Goal: Obtain resource: Download file/media

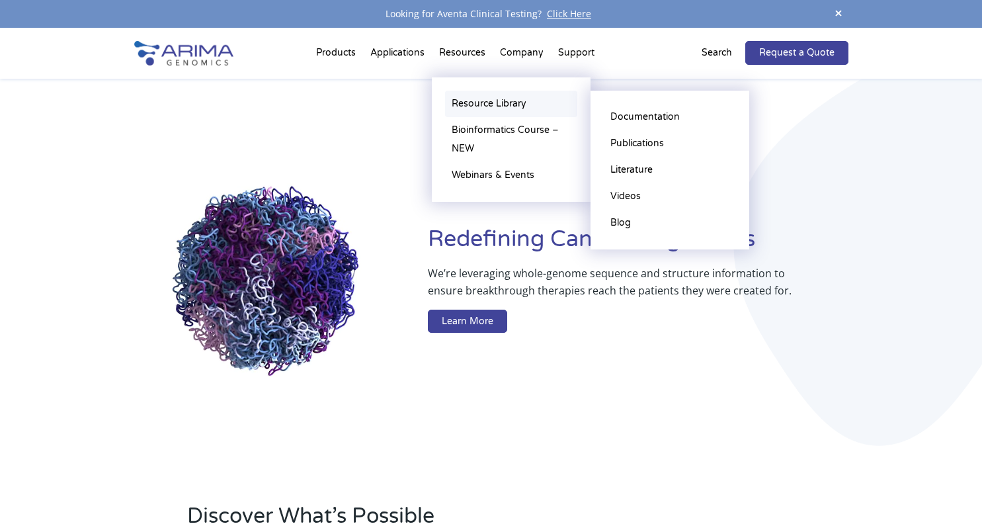
click at [484, 98] on link "Resource Library" at bounding box center [511, 104] width 132 height 26
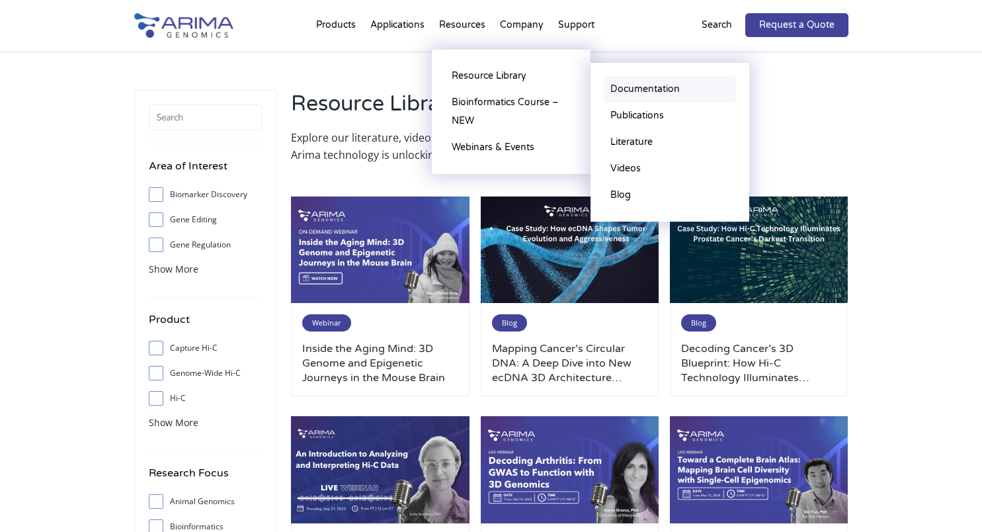
click at [665, 89] on link "Documentation" at bounding box center [670, 89] width 132 height 26
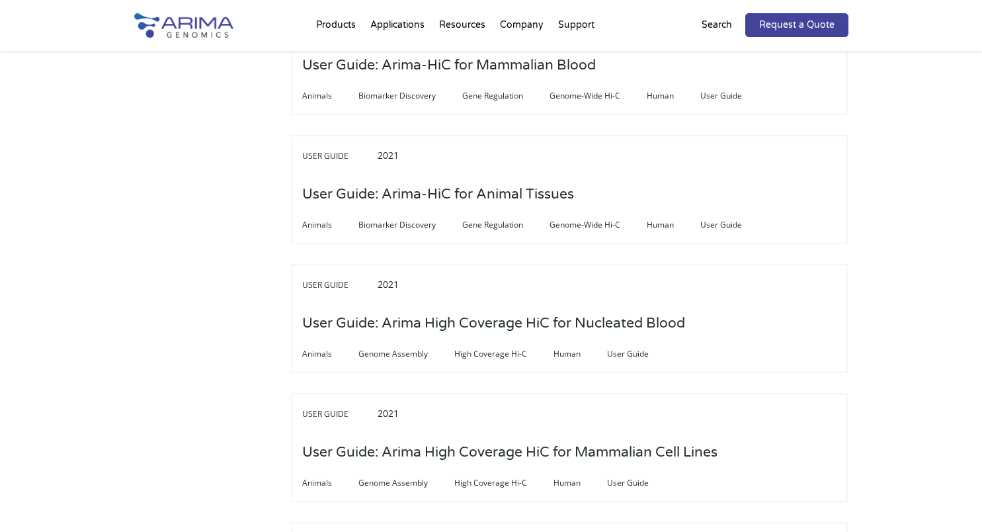
scroll to position [3793, 0]
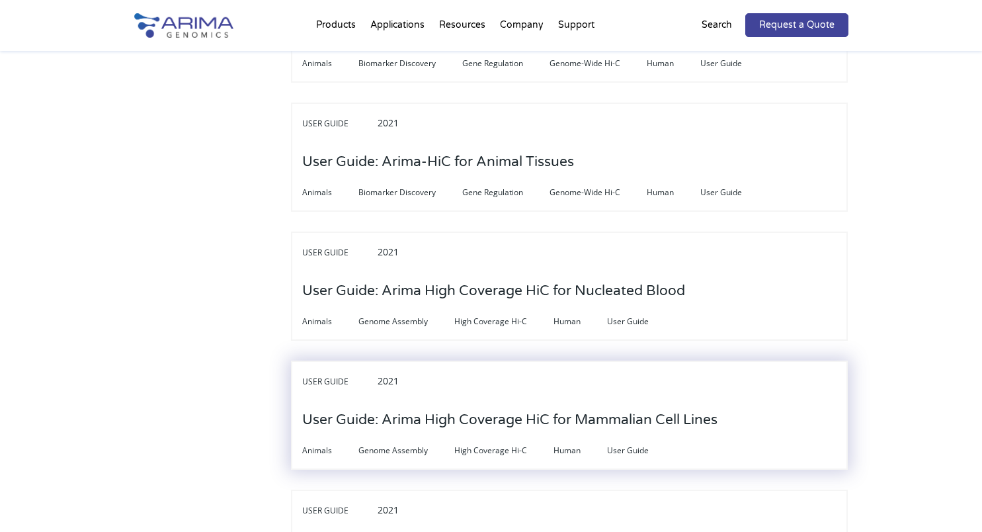
click at [323, 400] on h3 "User Guide: Arima High Coverage HiC for Mammalian Cell Lines" at bounding box center [509, 420] width 415 height 41
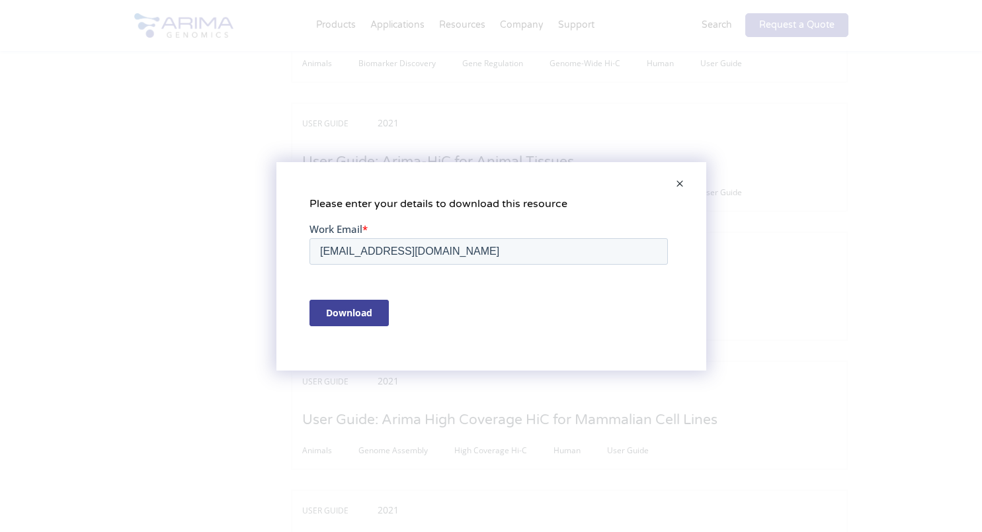
scroll to position [0, 0]
click at [358, 309] on input "Download" at bounding box center [348, 312] width 79 height 26
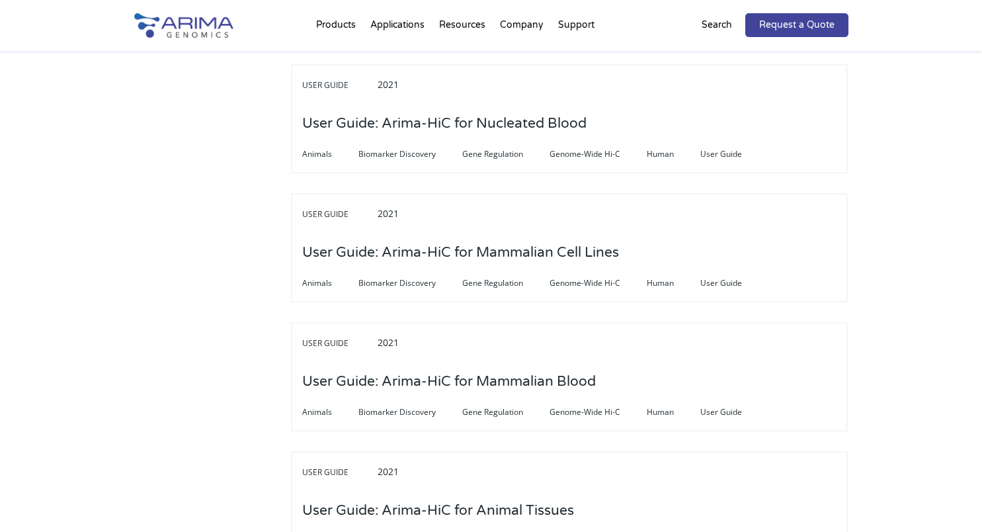
scroll to position [3415, 0]
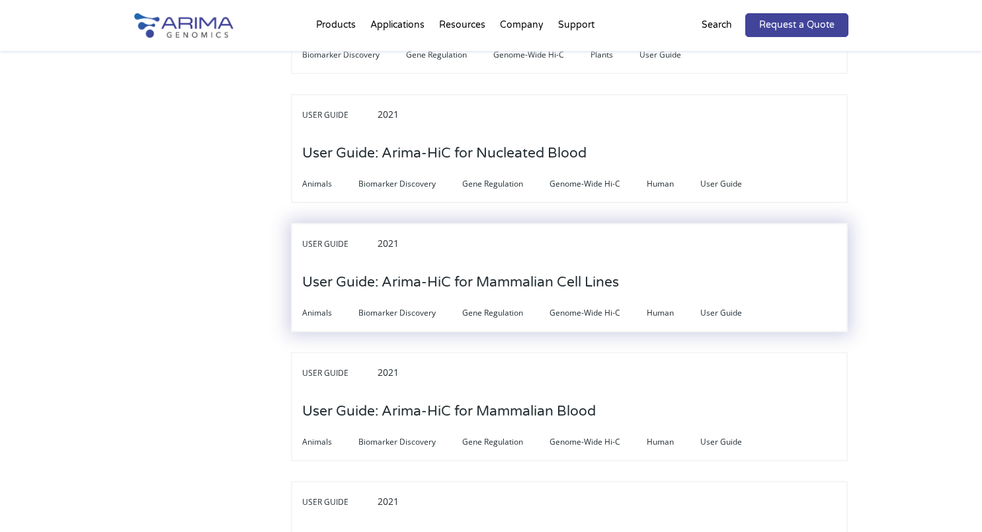
click at [533, 262] on h3 "User Guide: Arima-HiC for Mammalian Cell Lines" at bounding box center [460, 282] width 317 height 41
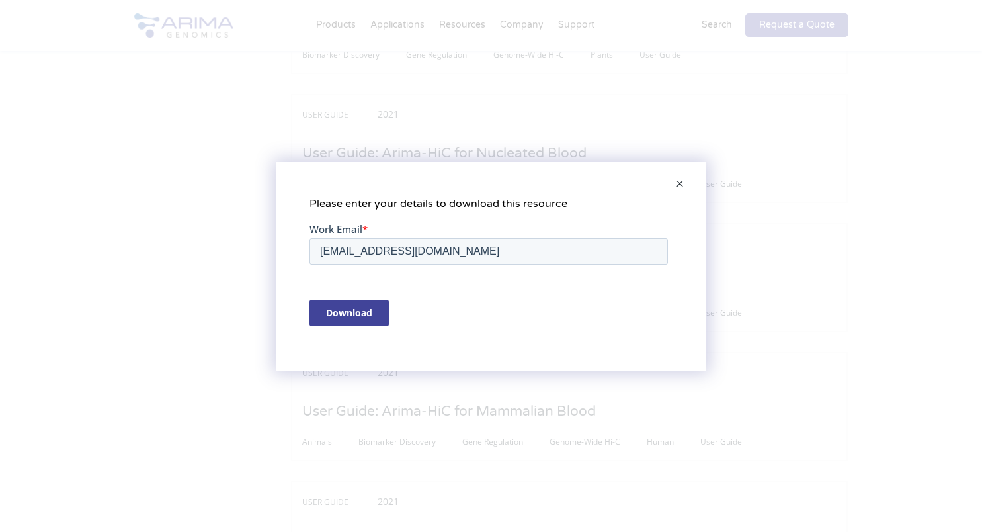
scroll to position [0, 0]
click at [384, 313] on input "Download" at bounding box center [348, 312] width 79 height 26
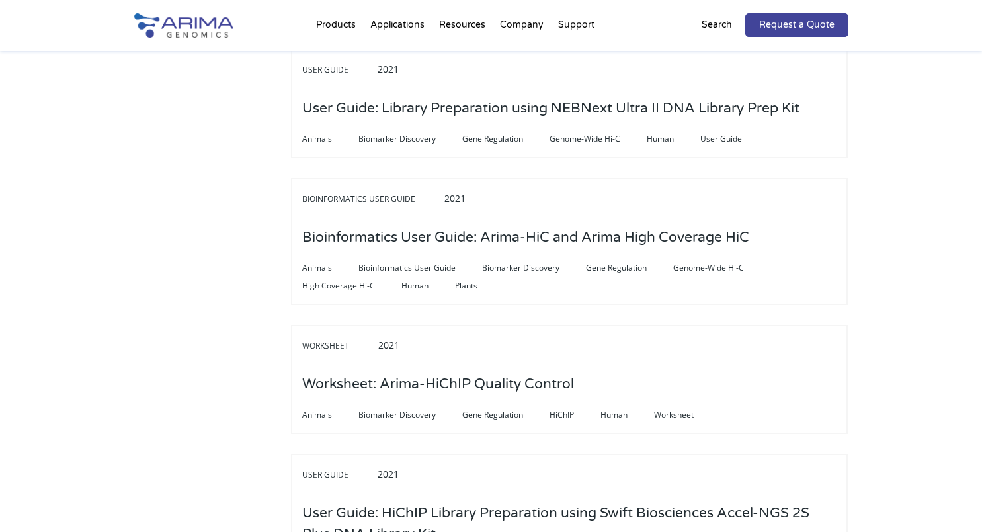
scroll to position [1821, 0]
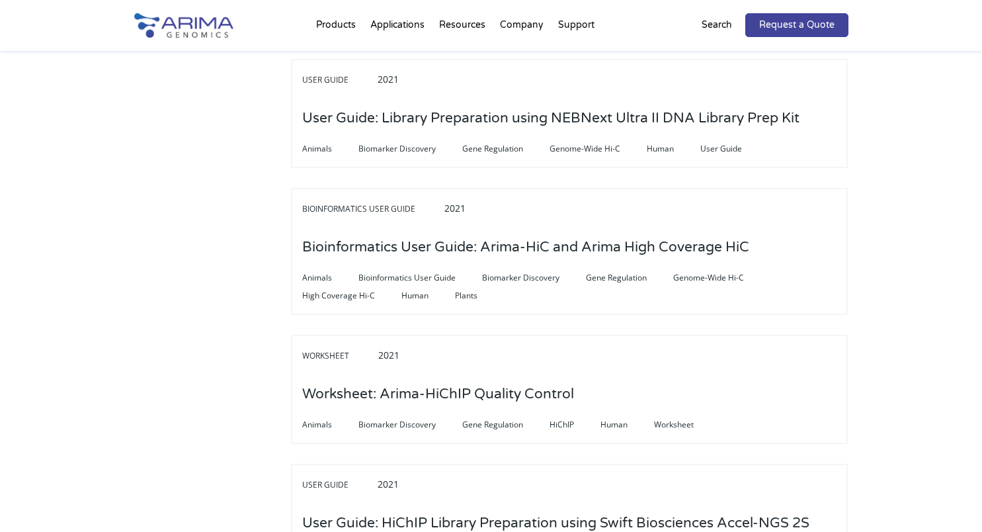
drag, startPoint x: 980, startPoint y: 208, endPoint x: 980, endPoint y: 179, distance: 28.5
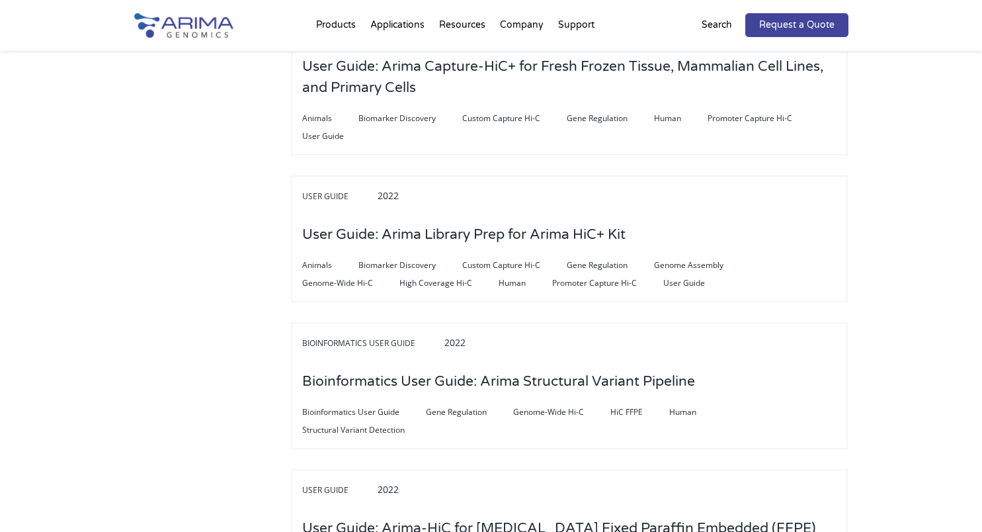
scroll to position [772, 0]
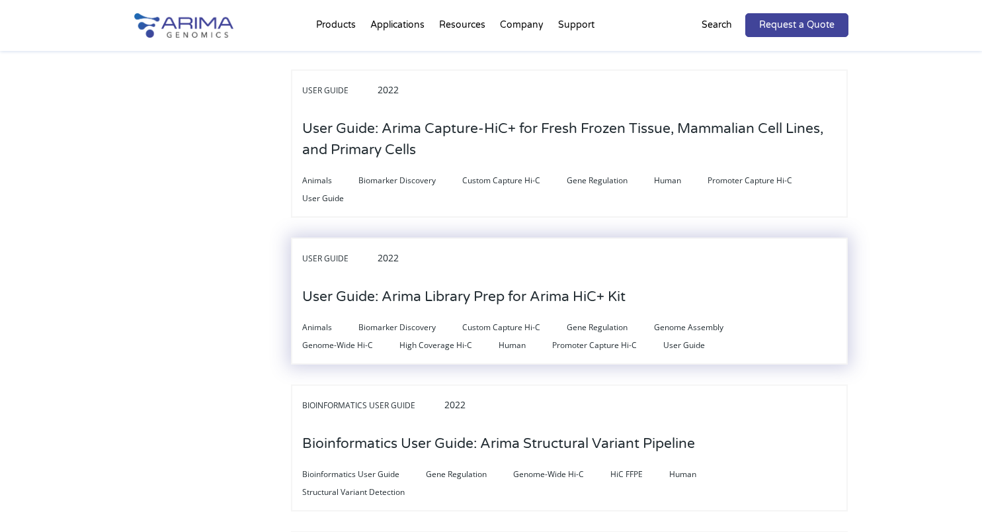
click at [623, 287] on h3 "User Guide: Arima Library Prep for Arima HiC+ Kit" at bounding box center [464, 297] width 324 height 41
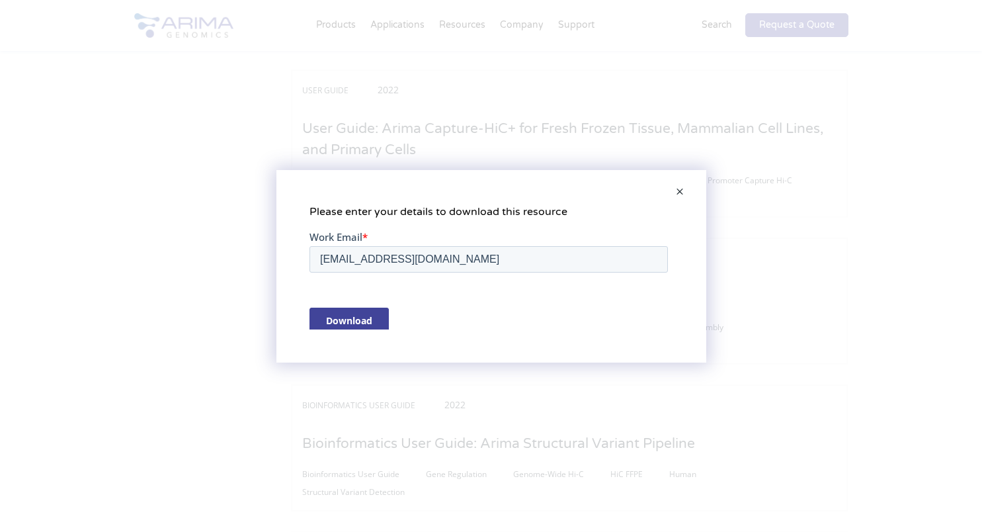
scroll to position [0, 0]
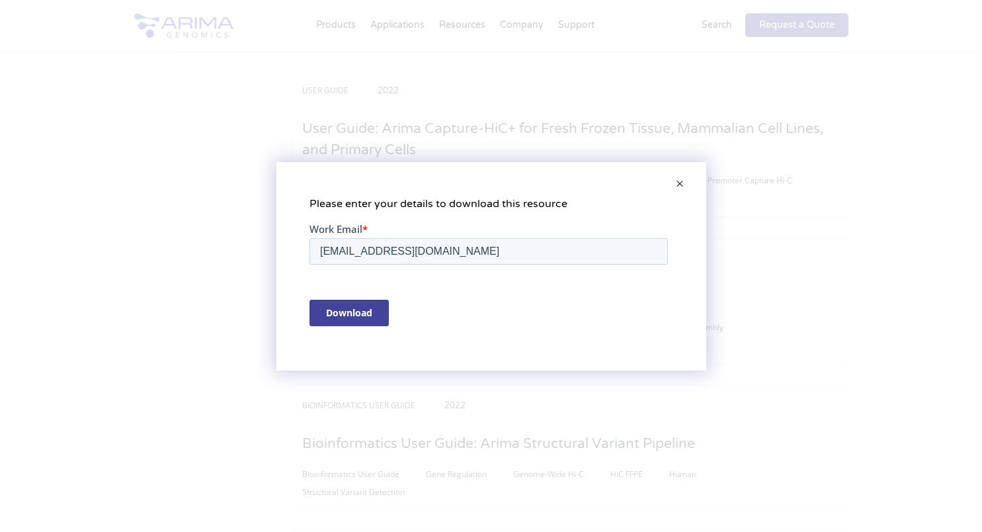
click at [372, 298] on div "Download" at bounding box center [491, 312] width 364 height 49
click at [372, 312] on input "Download" at bounding box center [348, 312] width 79 height 26
